Goal: Task Accomplishment & Management: Manage account settings

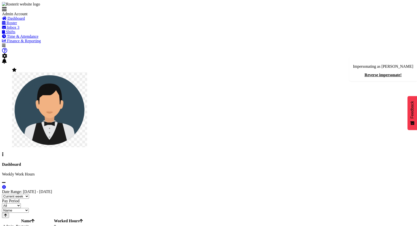
click at [16, 30] on span "Inbox" at bounding box center [11, 27] width 9 height 4
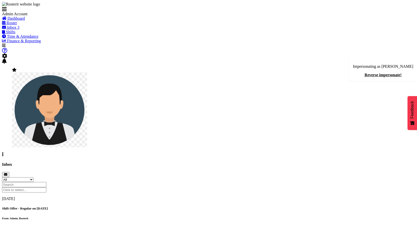
click at [173, 207] on div "Shift Offer - Regular on [DATE] From: Admin, Rosterit" at bounding box center [208, 213] width 413 height 13
